Goal: Task Accomplishment & Management: Complete application form

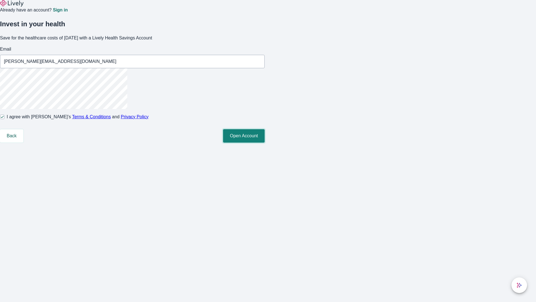
click at [265, 142] on button "Open Account" at bounding box center [244, 135] width 42 height 13
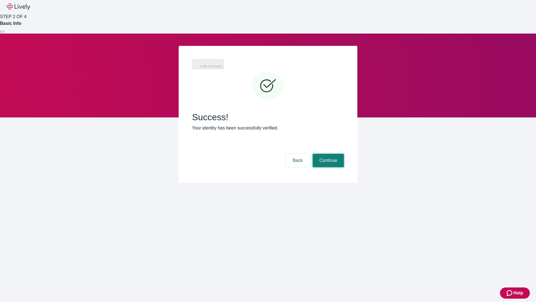
click at [328, 154] on button "Continue" at bounding box center [328, 160] width 31 height 13
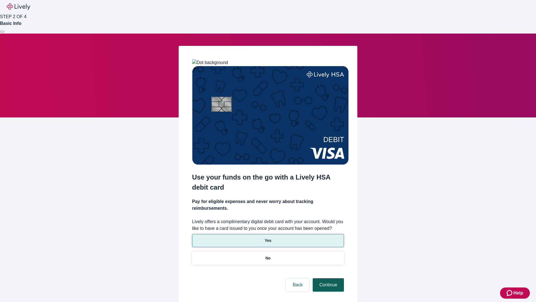
click at [268, 255] on p "No" at bounding box center [268, 258] width 5 height 6
click at [328, 278] on button "Continue" at bounding box center [328, 284] width 31 height 13
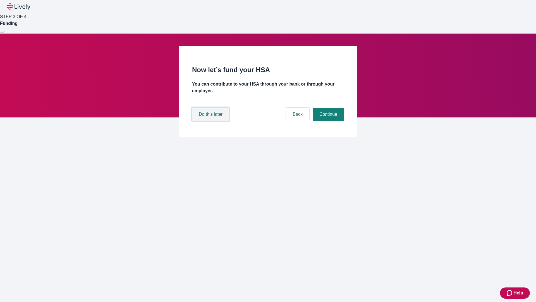
click at [211, 121] on button "Do this later" at bounding box center [210, 114] width 37 height 13
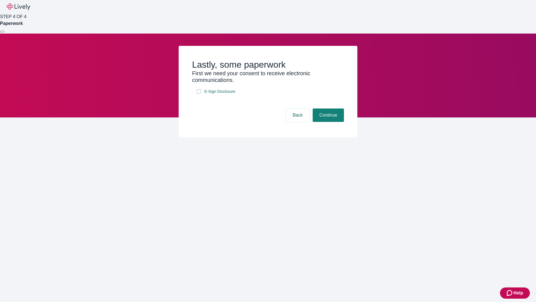
click at [199, 94] on input "E-Sign Disclosure" at bounding box center [199, 91] width 4 height 4
checkbox input "true"
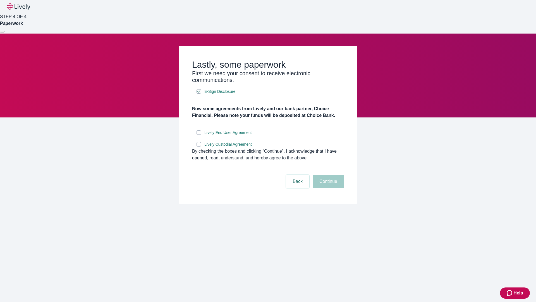
click at [199, 135] on input "Lively End User Agreement" at bounding box center [199, 132] width 4 height 4
checkbox input "true"
click at [199, 146] on input "Lively Custodial Agreement" at bounding box center [199, 144] width 4 height 4
checkbox input "true"
click at [328, 188] on button "Continue" at bounding box center [328, 181] width 31 height 13
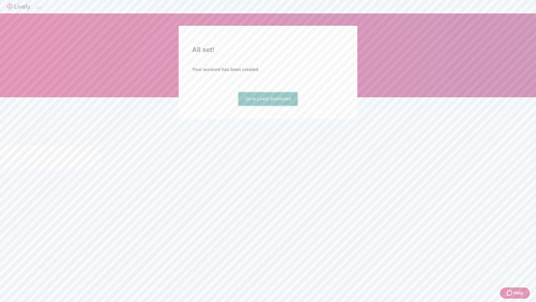
click at [268, 106] on link "Go to Lively dashboard" at bounding box center [268, 98] width 59 height 13
